Goal: Find contact information: Find contact information

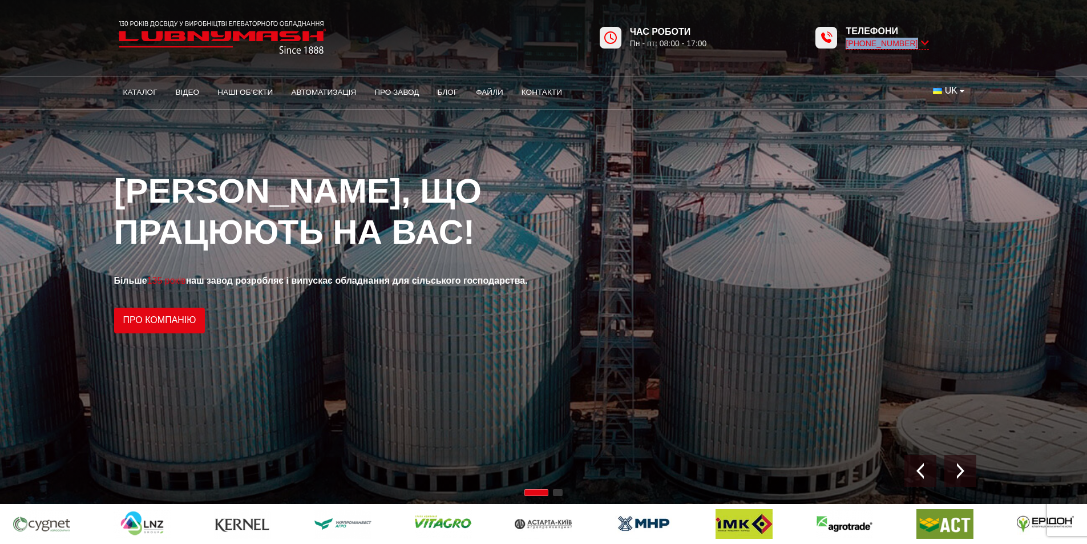
drag, startPoint x: 943, startPoint y: 42, endPoint x: 845, endPoint y: 48, distance: 98.3
click at [845, 48] on div "Телефони [PHONE_NUMBER]" at bounding box center [872, 37] width 219 height 43
copy span "[PHONE_NUMBER]"
click at [955, 93] on span "UK" at bounding box center [951, 90] width 13 height 13
click at [957, 133] on li "EN" at bounding box center [947, 133] width 48 height 17
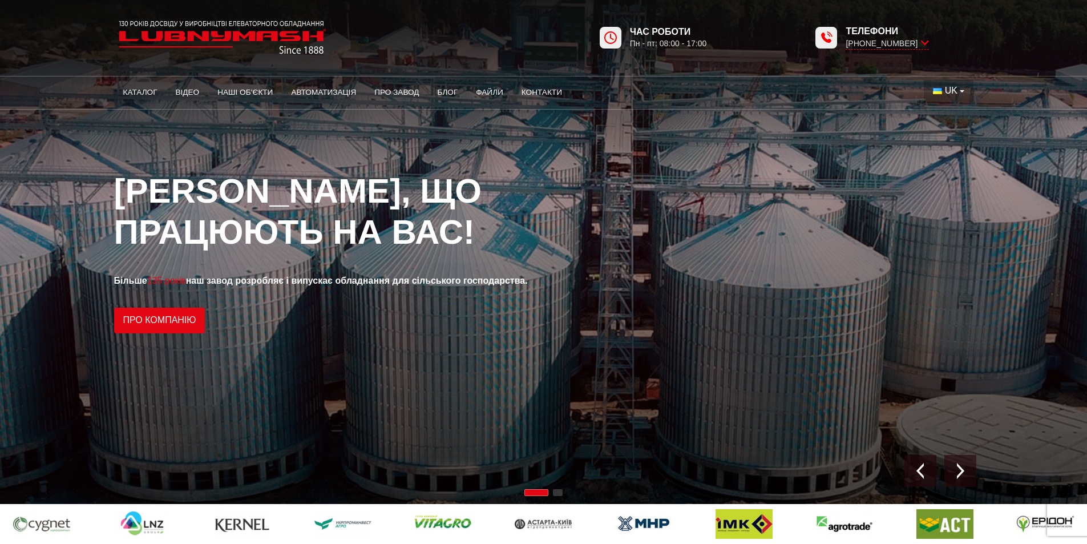
click at [950, 88] on span "UK" at bounding box center [951, 90] width 13 height 13
click at [945, 133] on span "EN" at bounding box center [951, 133] width 13 height 10
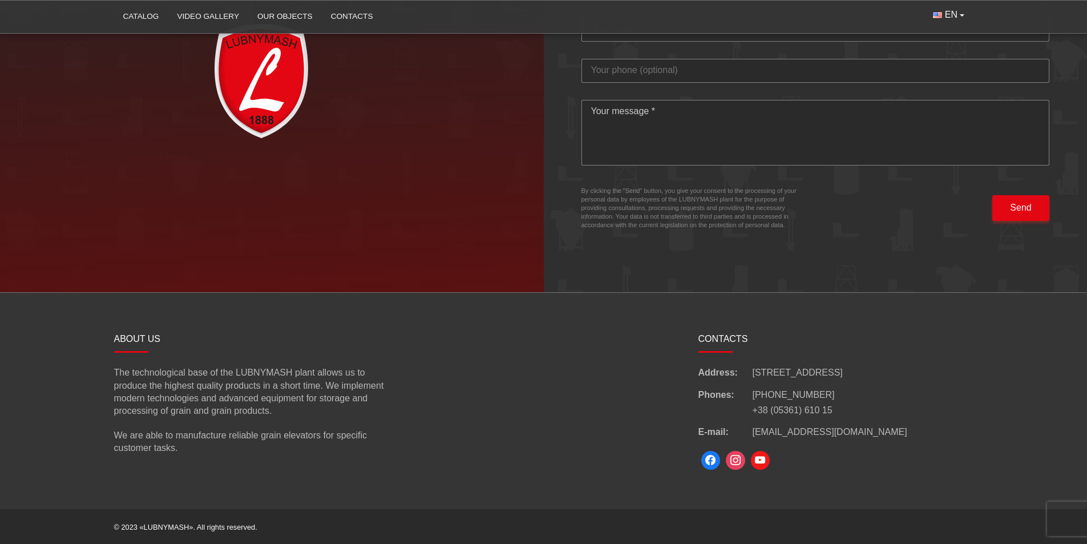
scroll to position [3311, 0]
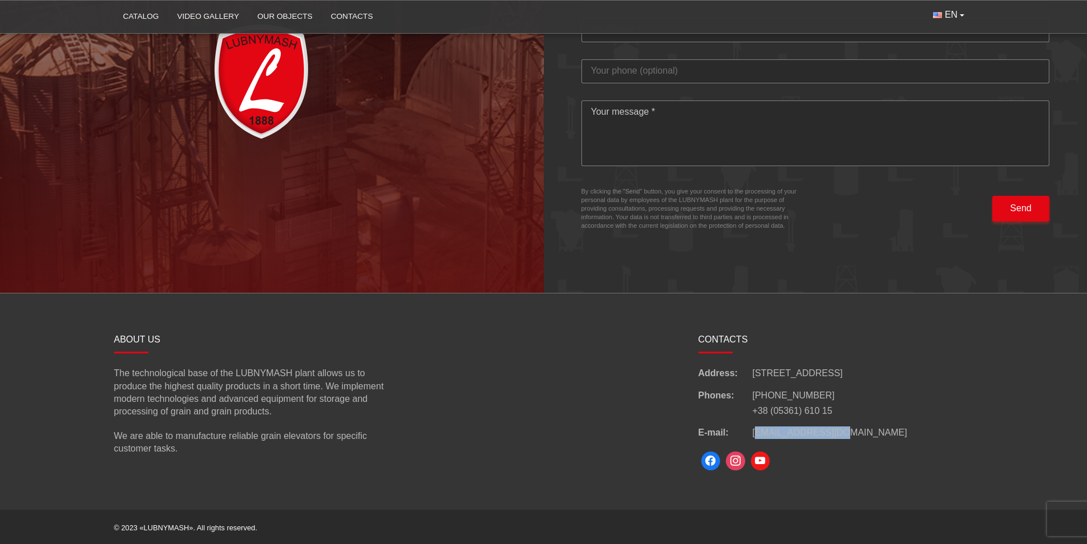
drag, startPoint x: 860, startPoint y: 429, endPoint x: 794, endPoint y: 428, distance: 65.6
click at [756, 434] on div "E-mail: [EMAIL_ADDRESS][DOMAIN_NAME]" at bounding box center [835, 432] width 275 height 13
copy span "[EMAIL_ADDRESS][DOMAIN_NAME]"
click at [873, 451] on div at bounding box center [835, 460] width 275 height 25
drag, startPoint x: 873, startPoint y: 452, endPoint x: 749, endPoint y: 435, distance: 124.4
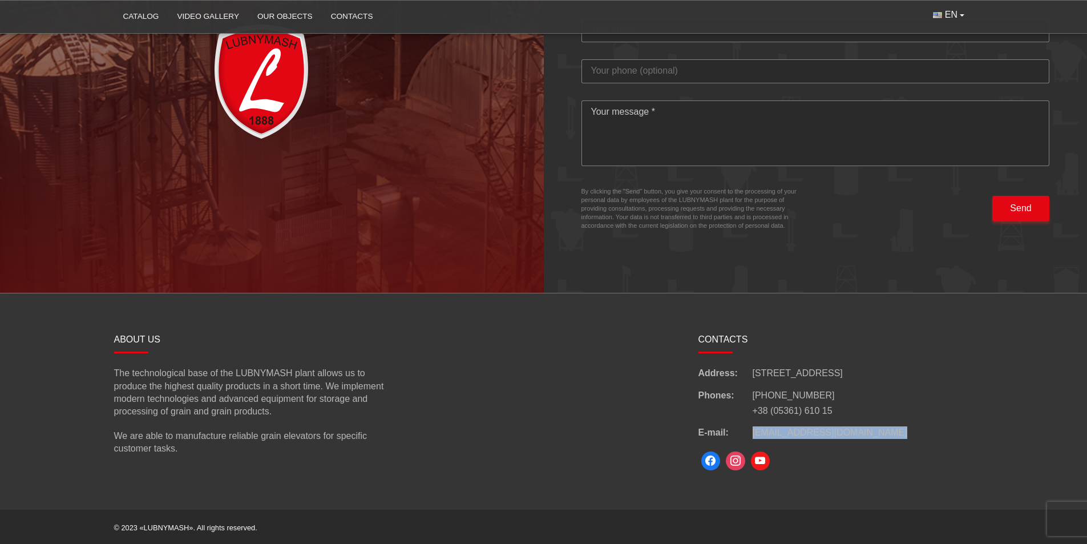
click at [747, 433] on div "CONTACTS Address: 110/1 Volodymyrskyi Ave, Lubny, Ukraine Phones: +38 (050) 308…" at bounding box center [836, 401] width 292 height 143
copy div "[EMAIL_ADDRESS][DOMAIN_NAME]"
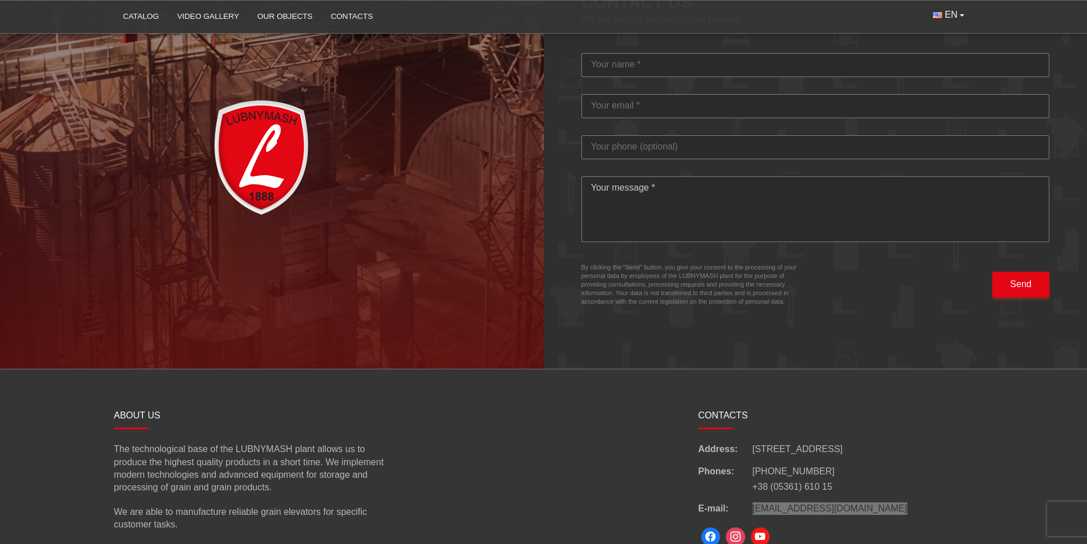
scroll to position [3311, 0]
